Goal: Transaction & Acquisition: Register for event/course

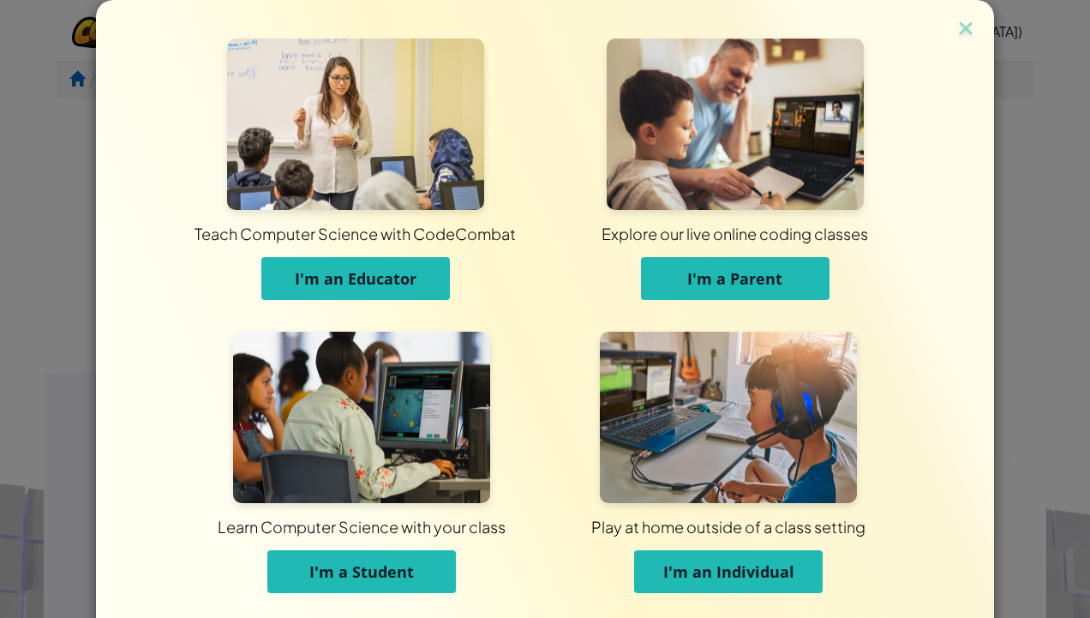
click at [379, 581] on span "I'm a Student" at bounding box center [361, 571] width 105 height 21
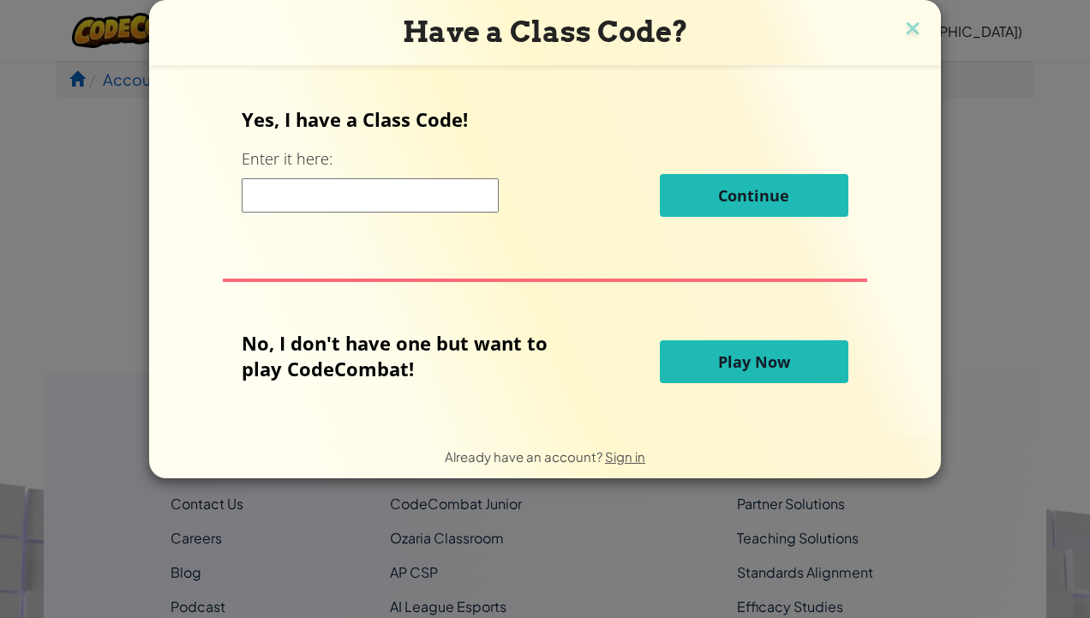
click at [410, 192] on input at bounding box center [370, 195] width 257 height 34
click at [409, 197] on input at bounding box center [370, 195] width 257 height 34
click at [396, 195] on input at bounding box center [370, 195] width 257 height 34
paste input "SnowGameJump"
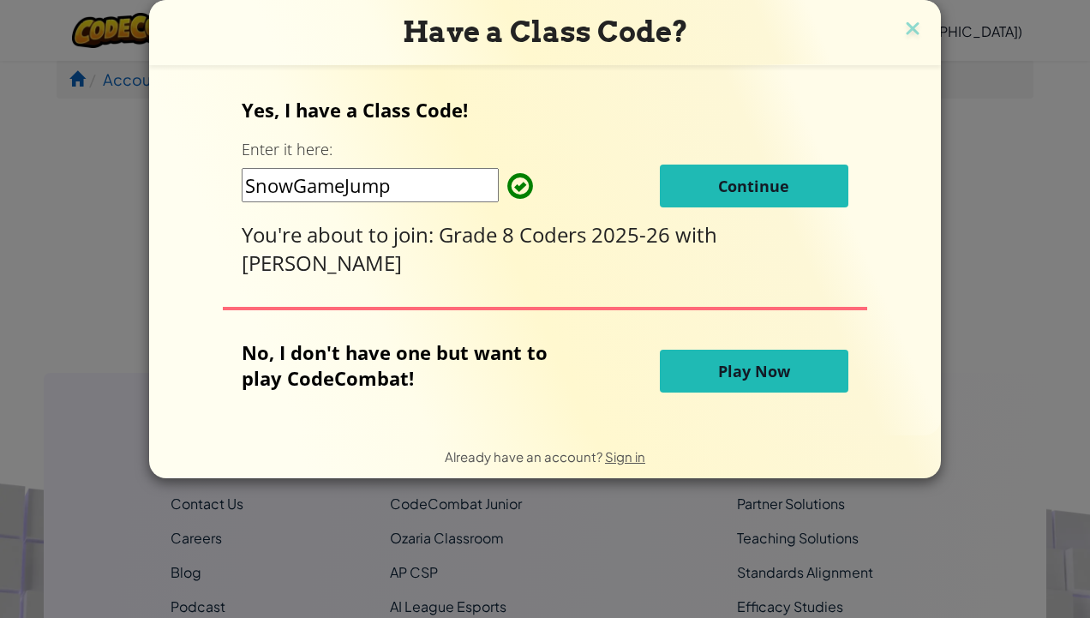
type input "SnowGameJump"
click at [722, 194] on span "Continue" at bounding box center [753, 186] width 71 height 21
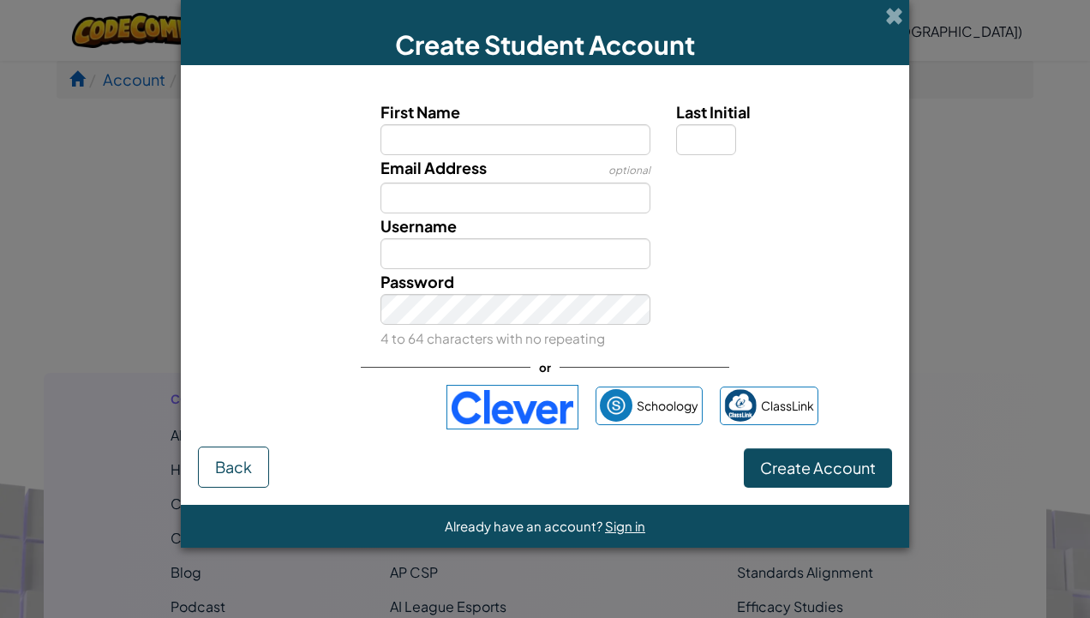
click at [569, 152] on input "First Name" at bounding box center [516, 139] width 271 height 31
click at [631, 525] on span "Sign in" at bounding box center [625, 526] width 40 height 16
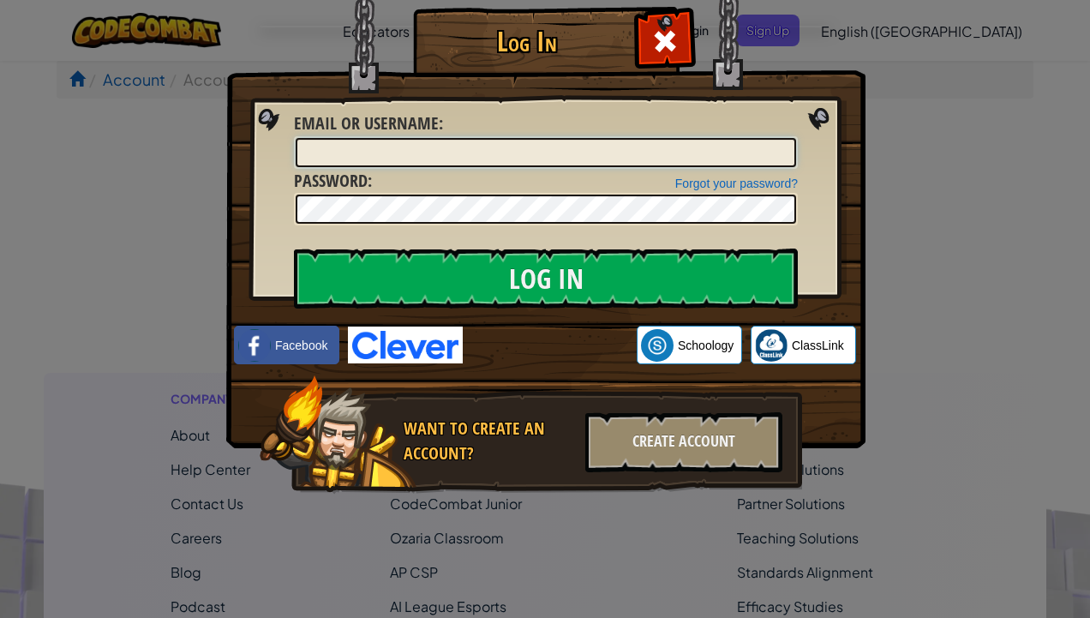
click at [373, 156] on input "Email or Username :" at bounding box center [546, 152] width 501 height 29
click at [505, 157] on input "Email or Username :" at bounding box center [546, 152] width 501 height 29
click at [673, 52] on span at bounding box center [664, 40] width 27 height 27
